Goal: Navigation & Orientation: Find specific page/section

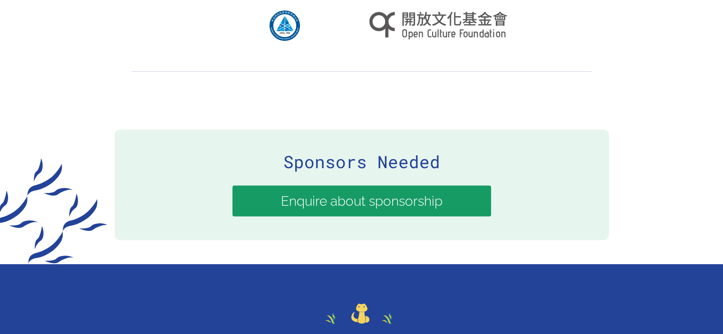
scroll to position [2088, 0]
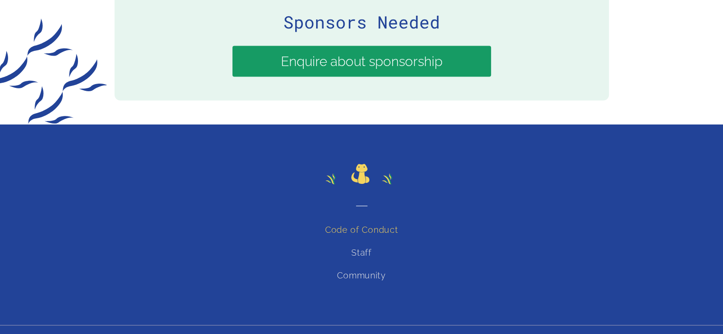
click at [356, 225] on link "Code of Conduct" at bounding box center [361, 230] width 73 height 10
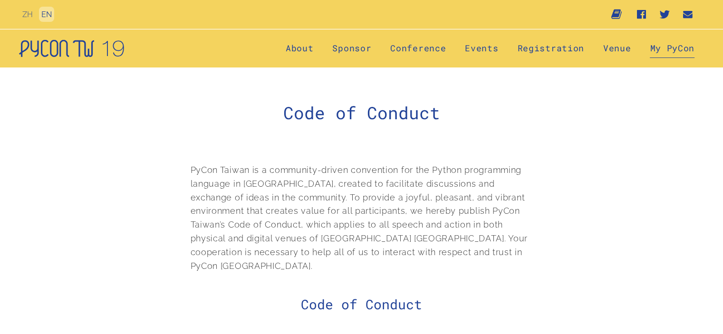
click at [674, 43] on link "My PyCon" at bounding box center [672, 48] width 45 height 19
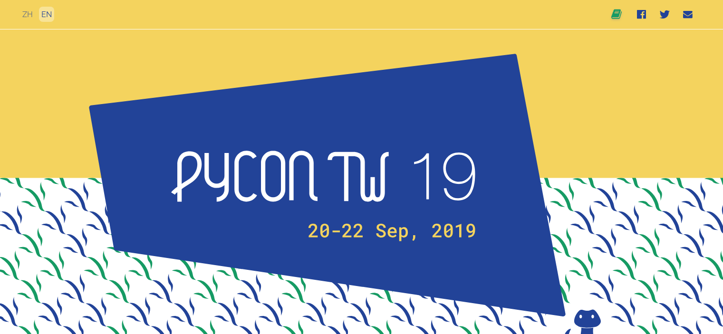
click at [616, 19] on link "Blog" at bounding box center [618, 14] width 12 height 29
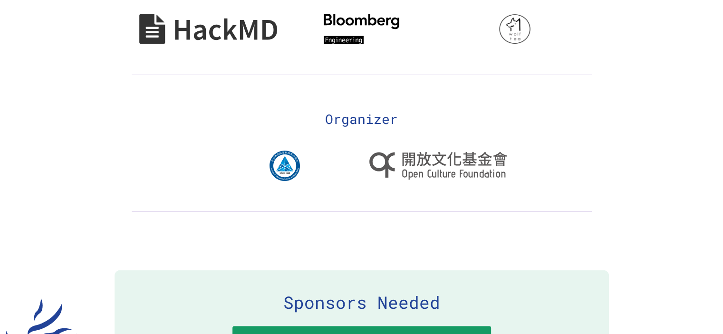
scroll to position [2088, 0]
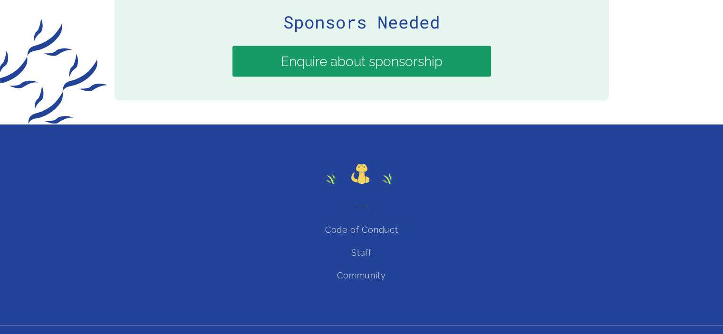
click at [376, 325] on p "2019 PyCon [GEOGRAPHIC_DATA]" at bounding box center [361, 336] width 723 height 22
